Goal: Find specific page/section: Find specific page/section

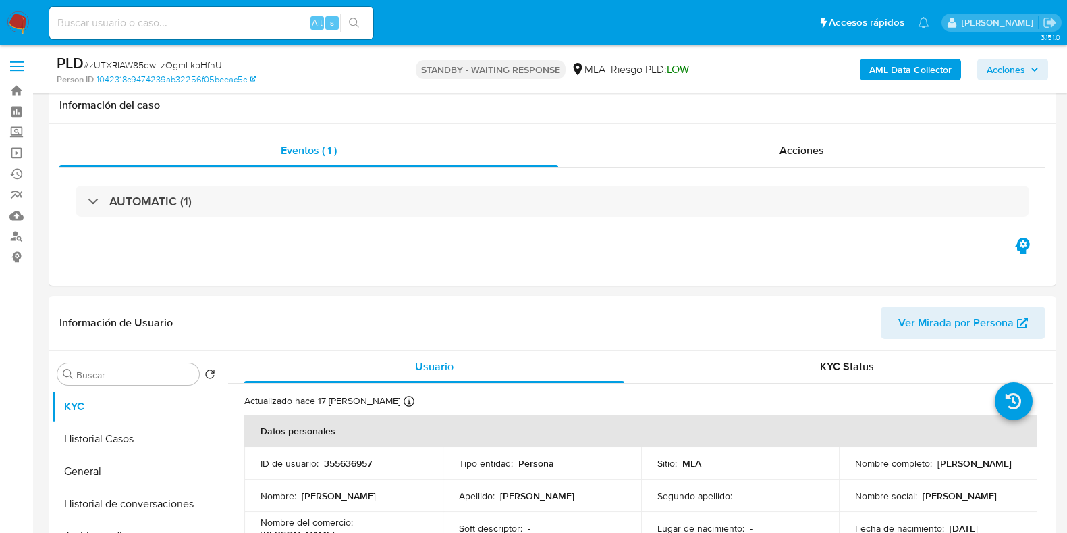
select select "10"
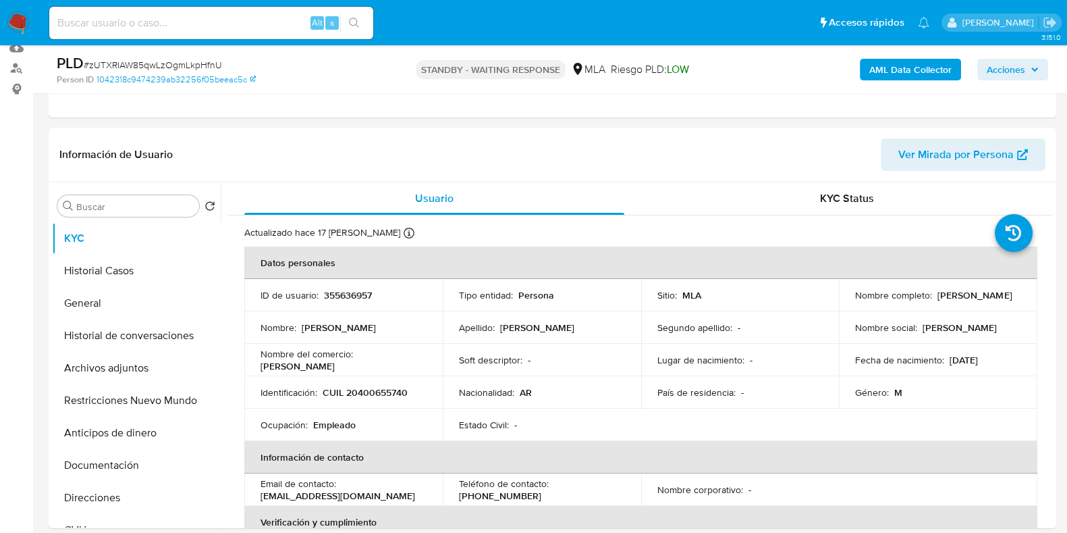
scroll to position [709, 0]
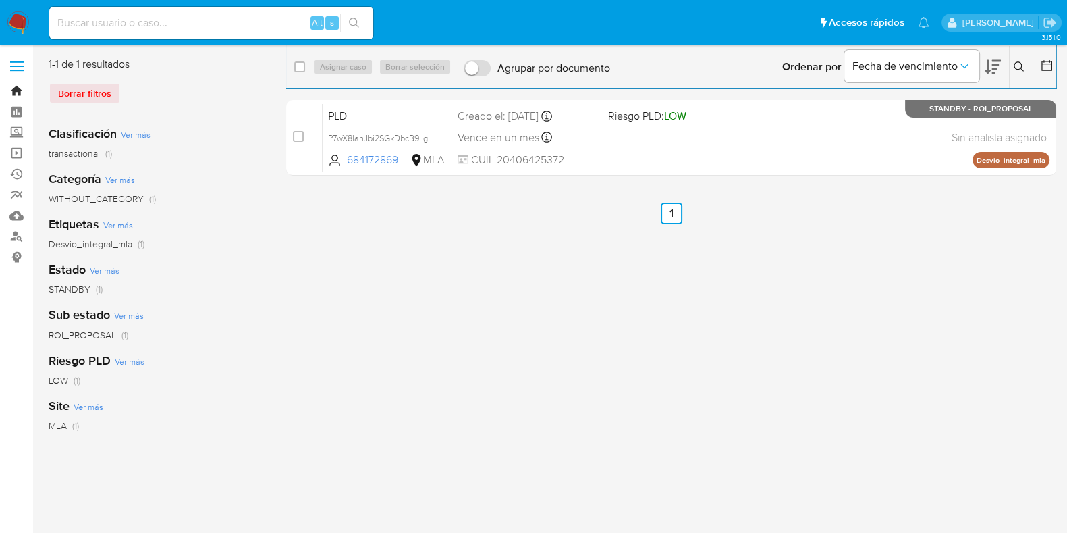
click at [10, 92] on link "Bandeja" at bounding box center [80, 90] width 161 height 21
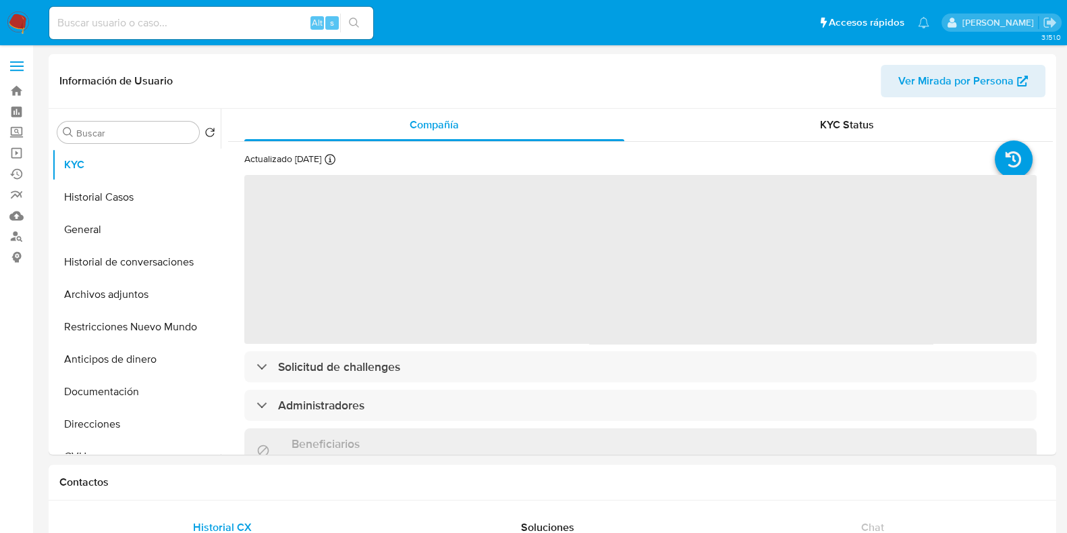
click at [152, 29] on input at bounding box center [211, 23] width 324 height 18
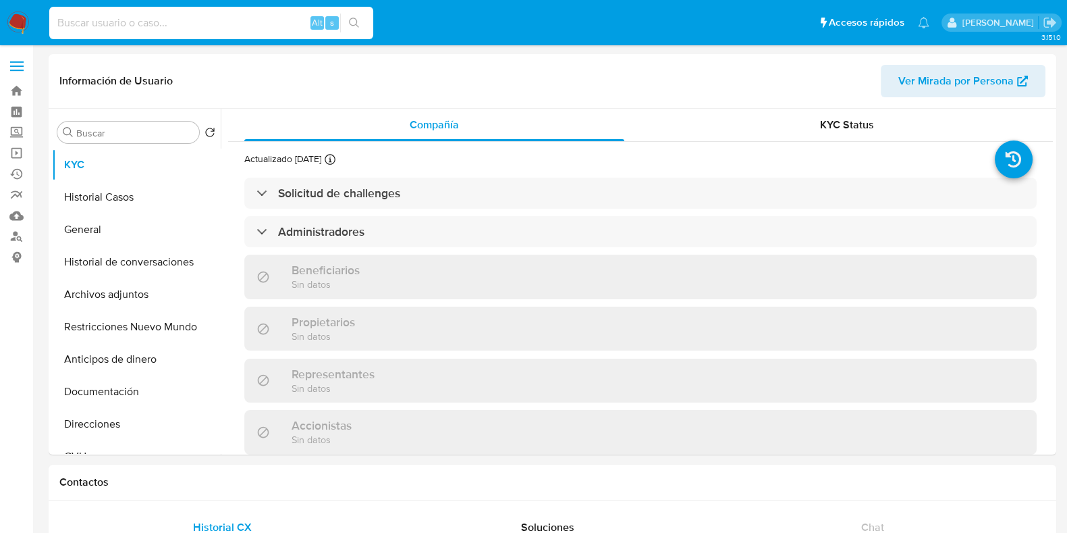
paste input "207117874"
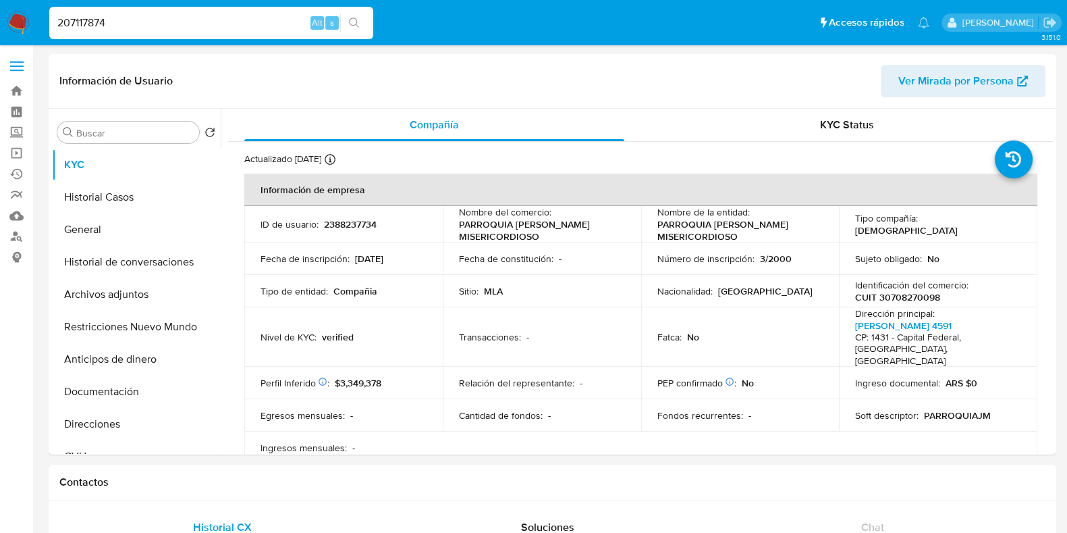
type input "207117874"
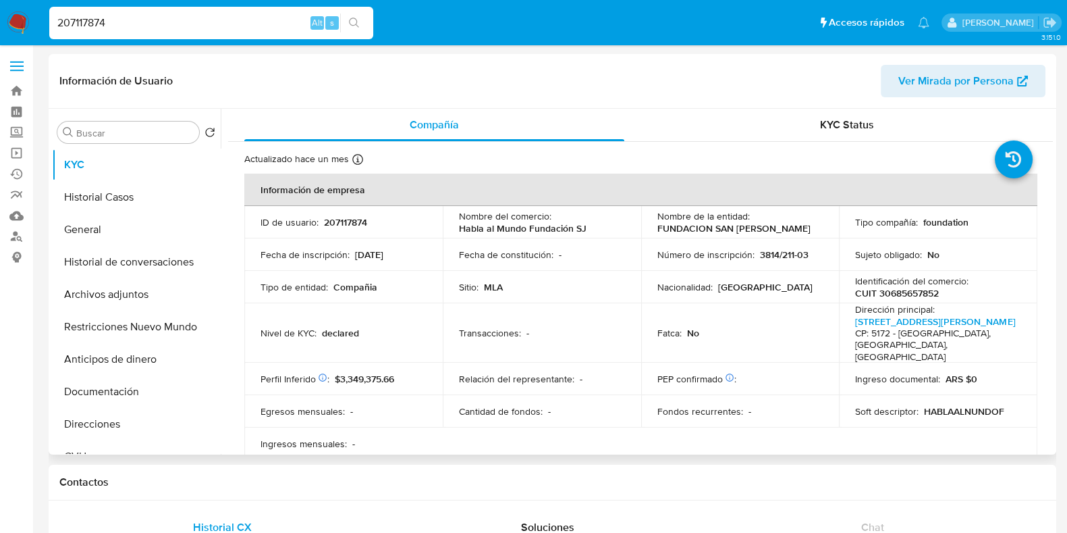
select select "10"
click at [901, 294] on p "CUIT 30685657852" at bounding box center [897, 293] width 84 height 12
copy p "30685657852"
click at [88, 385] on button "Documentación" at bounding box center [131, 391] width 158 height 32
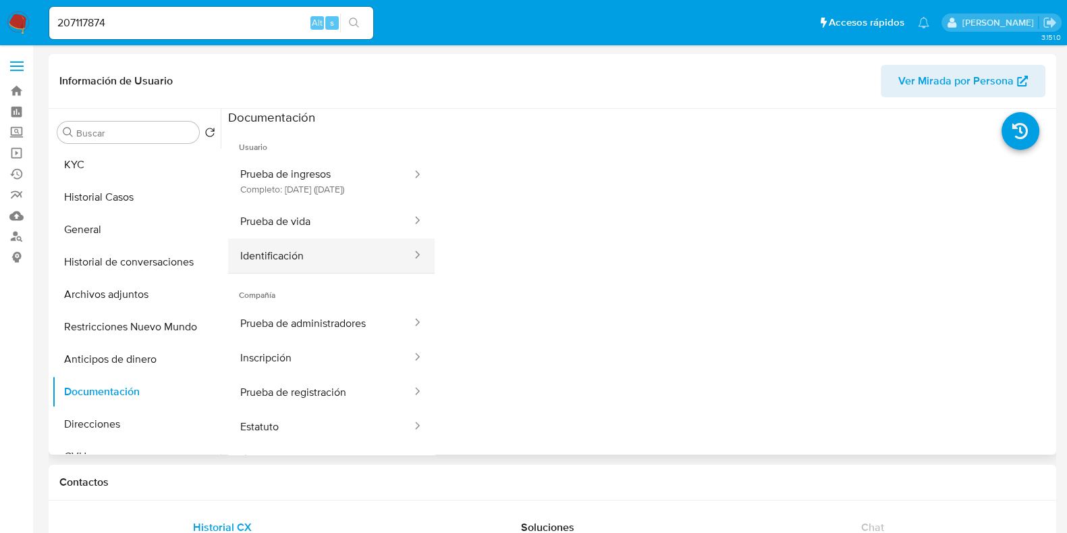
click at [317, 259] on button "Identificación" at bounding box center [320, 255] width 185 height 34
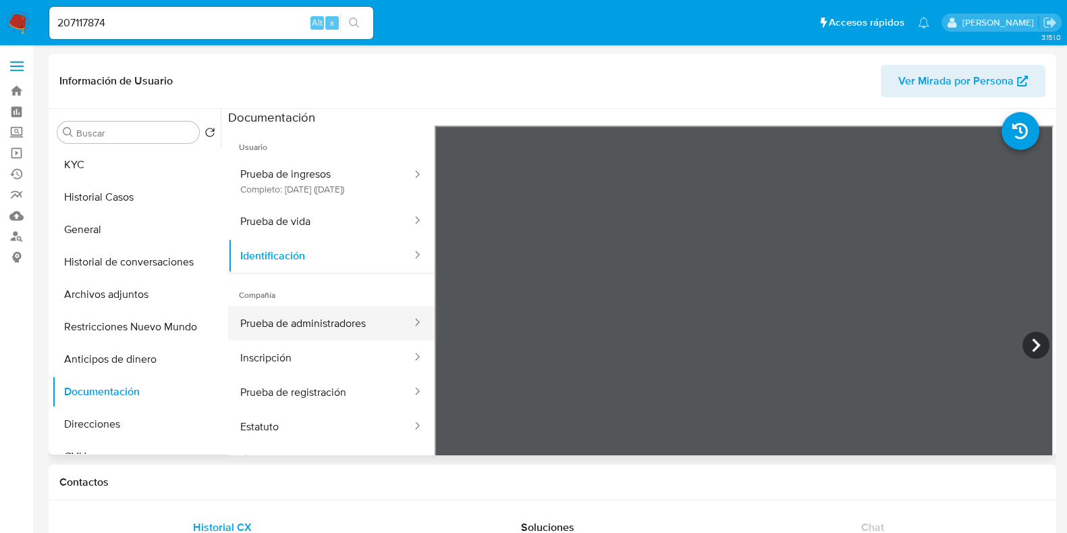
click at [331, 340] on button "Prueba de administradores" at bounding box center [320, 323] width 185 height 34
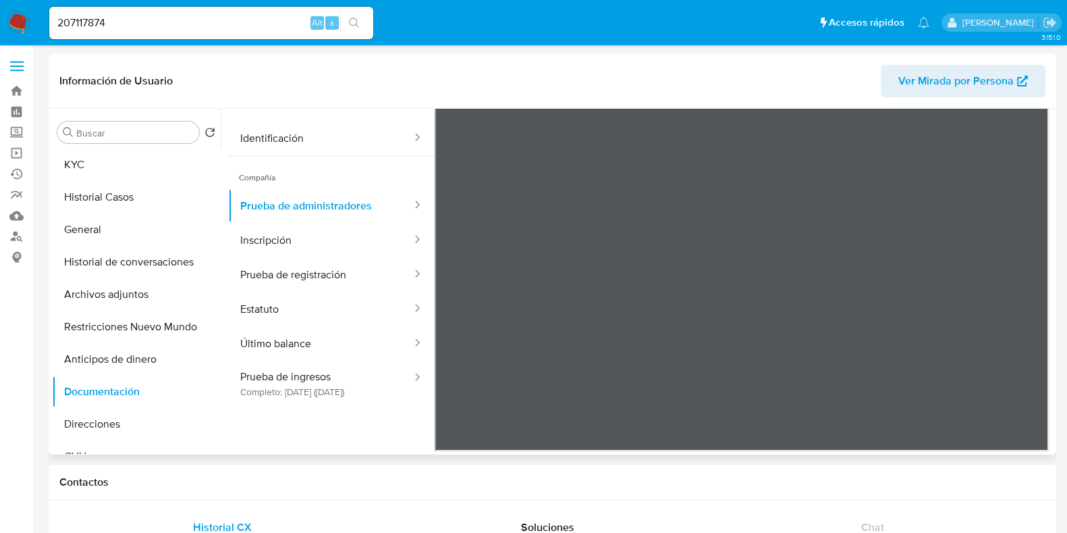
scroll to position [118, 0]
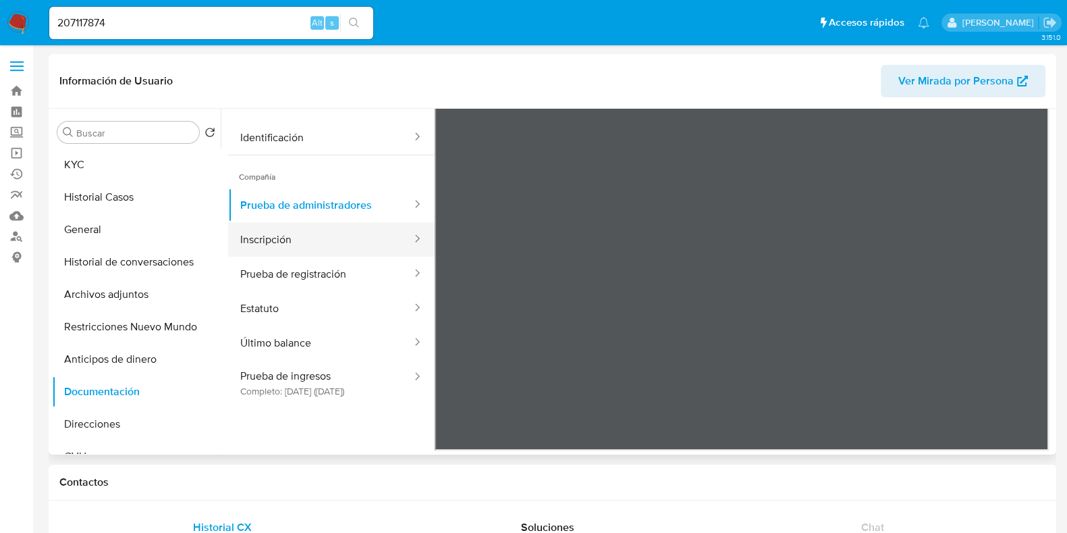
click at [268, 243] on button "Inscripción" at bounding box center [320, 239] width 185 height 34
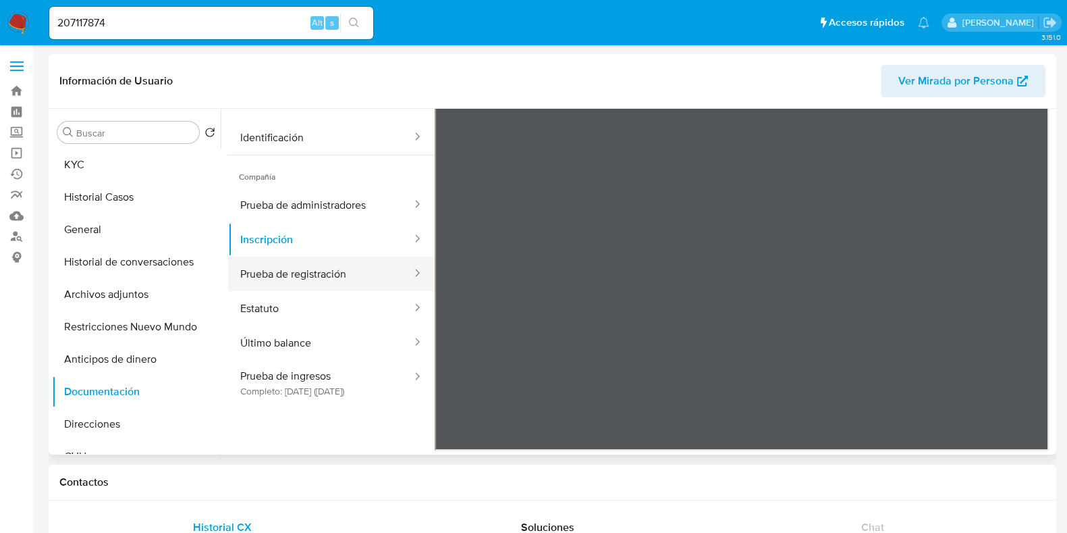
click at [280, 288] on button "Prueba de registración" at bounding box center [320, 273] width 185 height 34
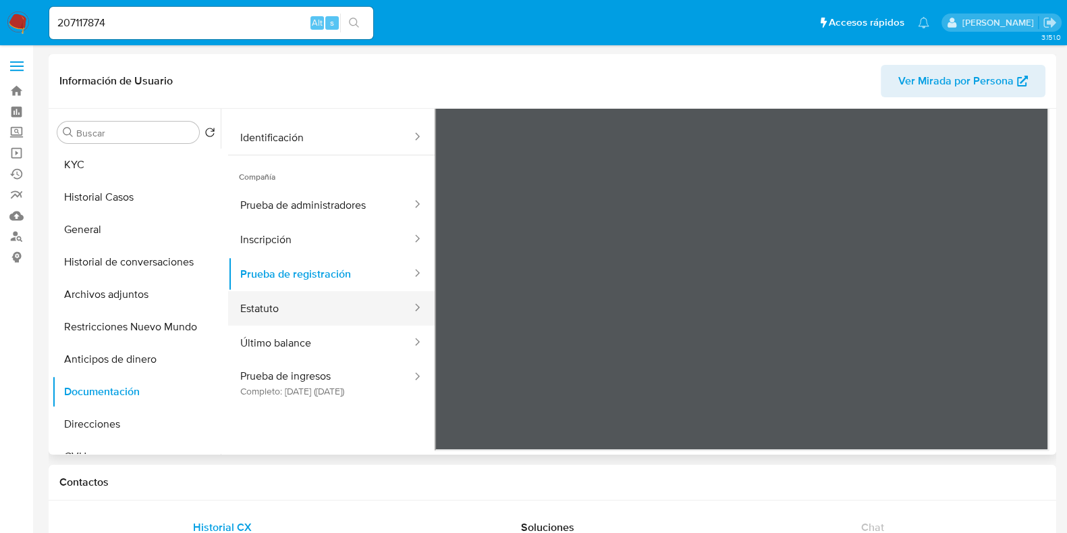
click at [293, 319] on button "Estatuto" at bounding box center [320, 308] width 185 height 34
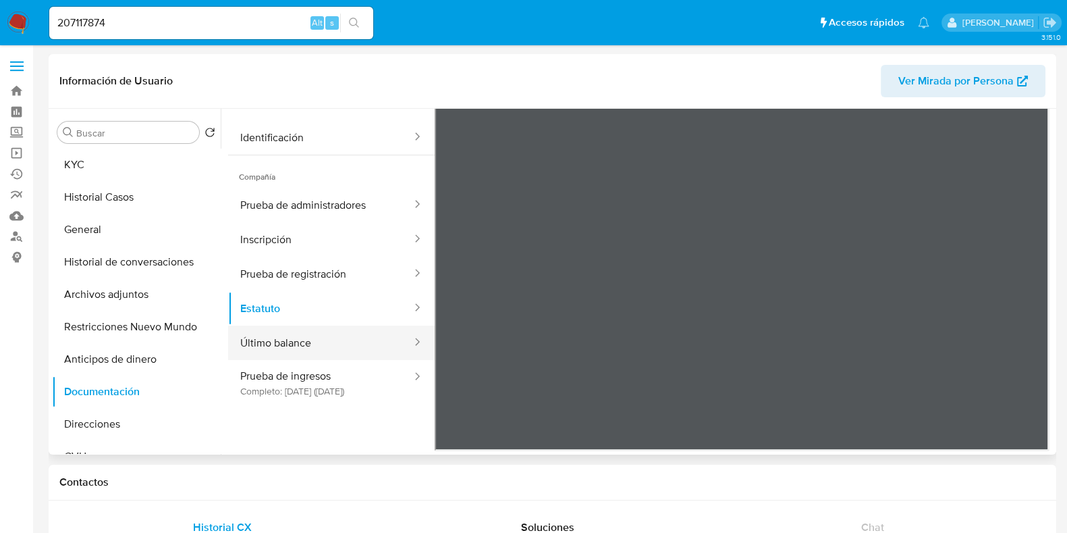
click at [303, 360] on button "Último balance" at bounding box center [320, 342] width 185 height 34
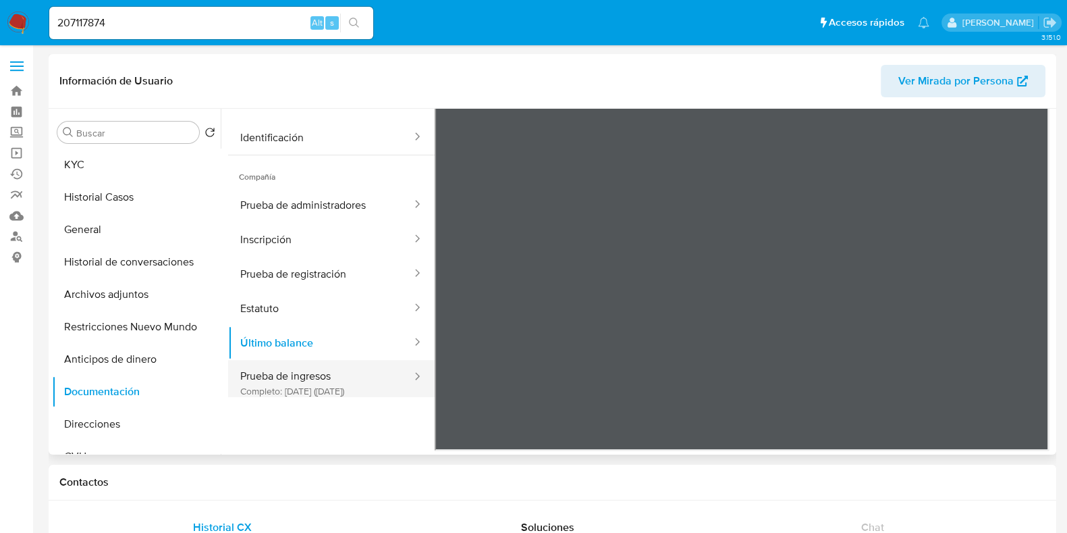
click at [303, 391] on button "Prueba de ingresos Completo: 06/01/2023 (hace 3 años)" at bounding box center [320, 383] width 185 height 46
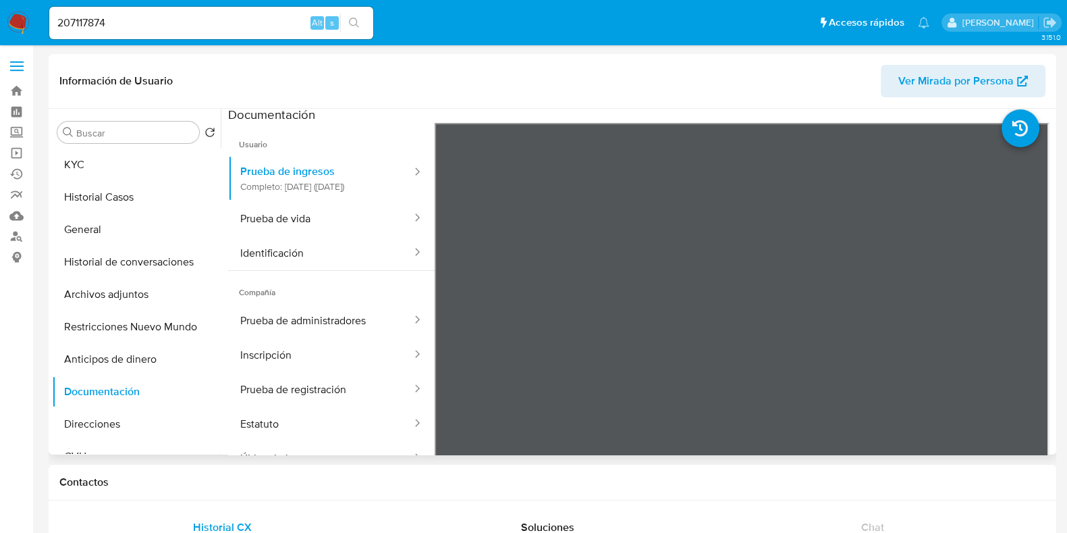
scroll to position [0, 0]
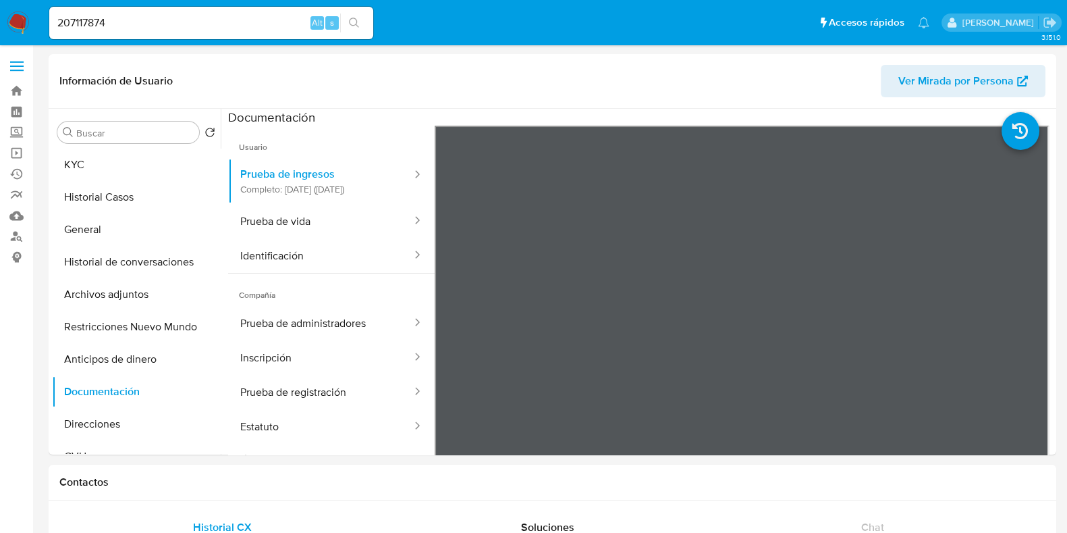
click at [106, 32] on div "207117874 Alt s" at bounding box center [211, 23] width 324 height 32
click at [105, 29] on input "207117874" at bounding box center [211, 23] width 324 height 18
paste input "528708351"
type input "2528708351"
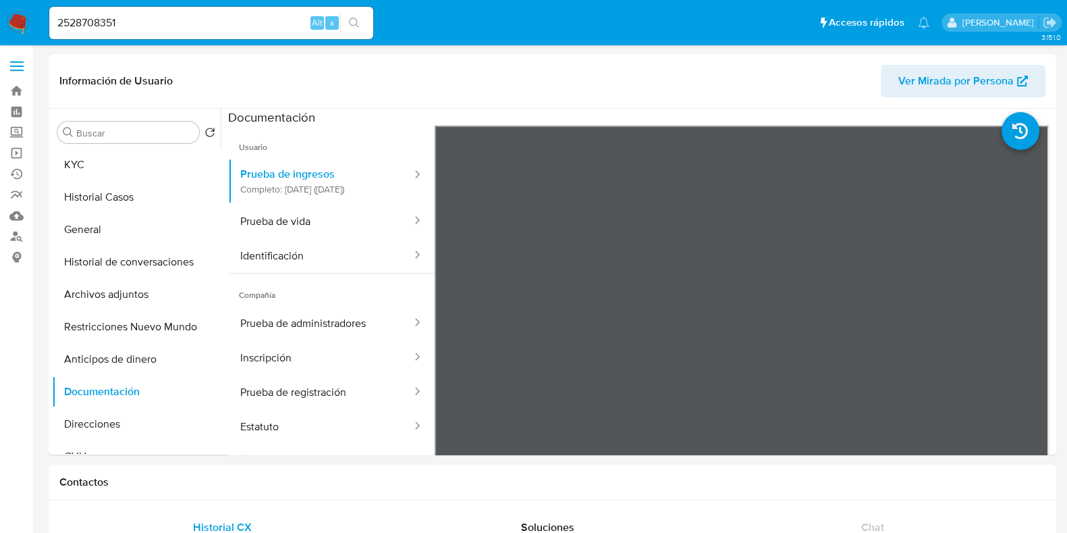
click at [351, 18] on icon "search-icon" at bounding box center [354, 23] width 11 height 11
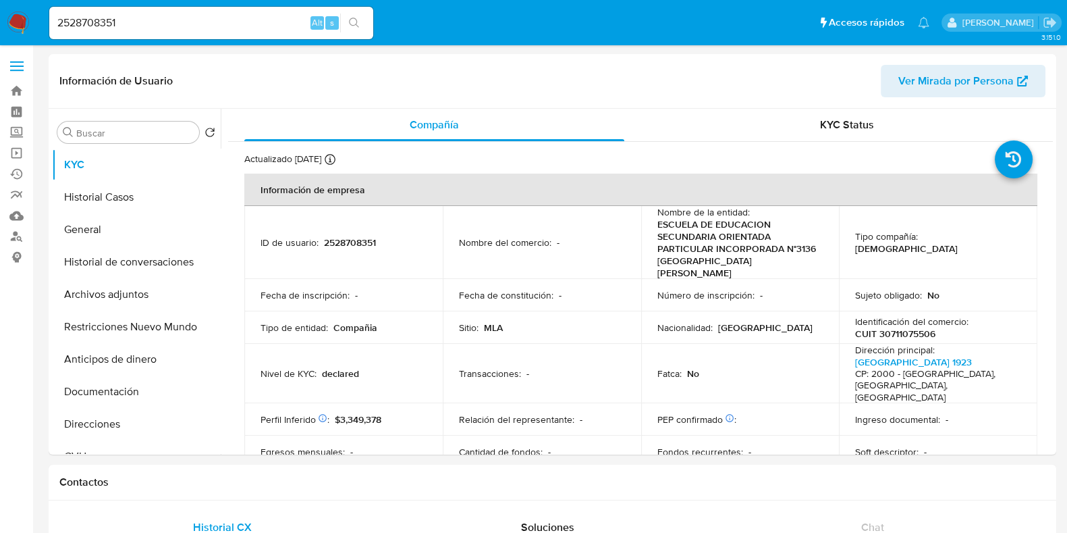
select select "10"
click at [902, 327] on p "CUIT 30711075506" at bounding box center [895, 333] width 80 height 12
copy p "30711075506"
